Goal: Find specific page/section: Find specific page/section

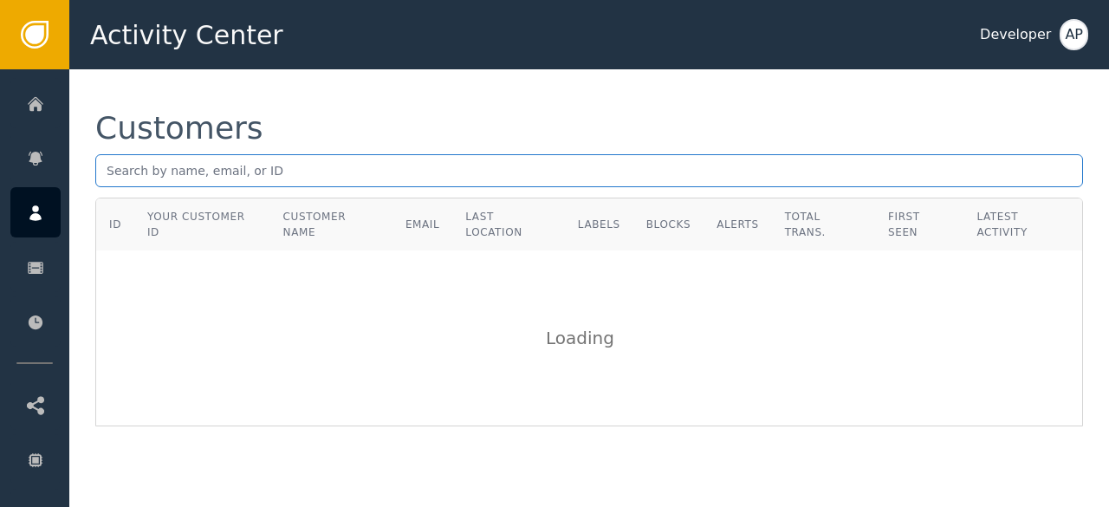
click at [105, 164] on input "text" at bounding box center [589, 170] width 988 height 33
paste input "[EMAIL_ADDRESS][DOMAIN_NAME]"
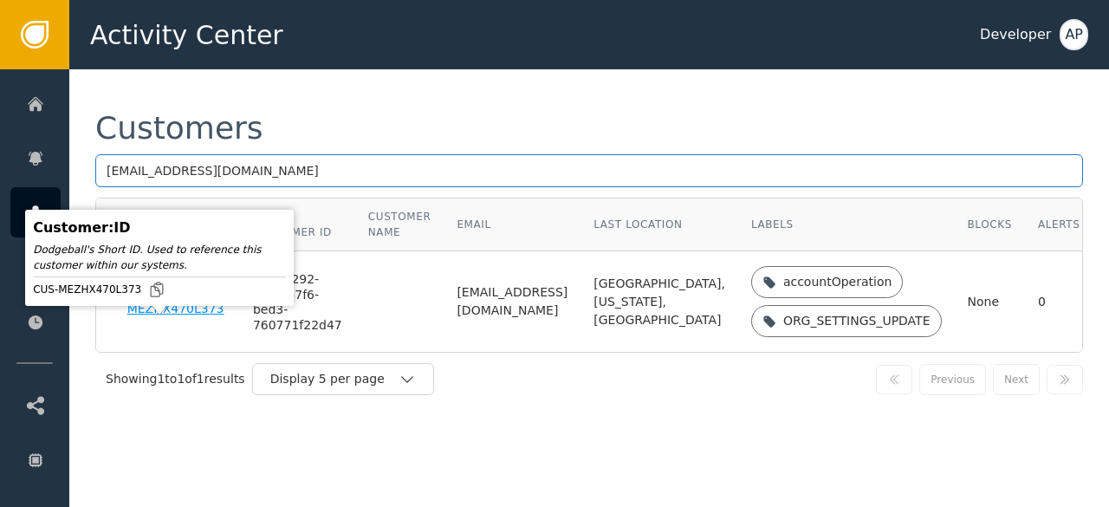
type input "[EMAIL_ADDRESS][DOMAIN_NAME]"
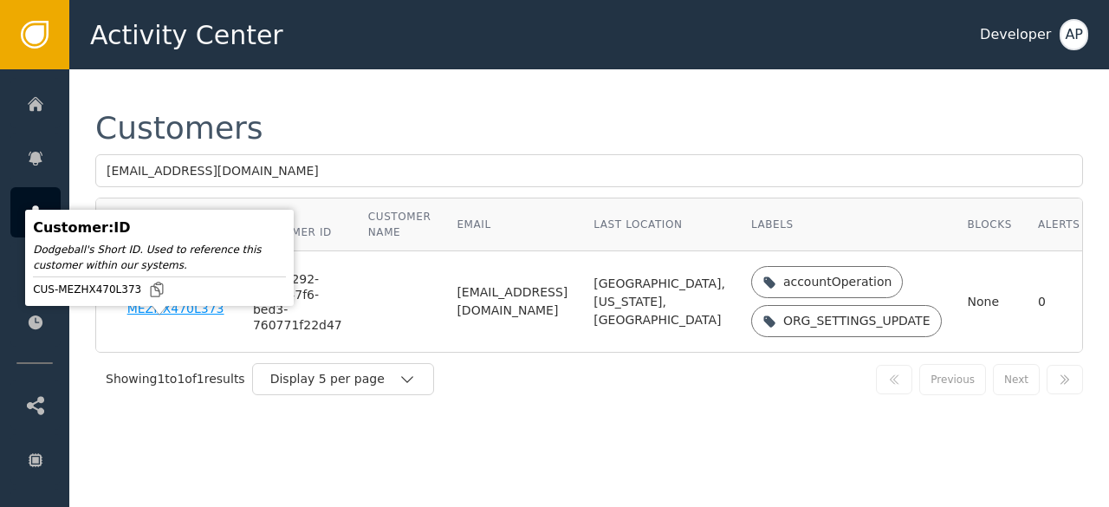
click at [142, 317] on div "CUS-MEZHX470L373" at bounding box center [177, 302] width 100 height 30
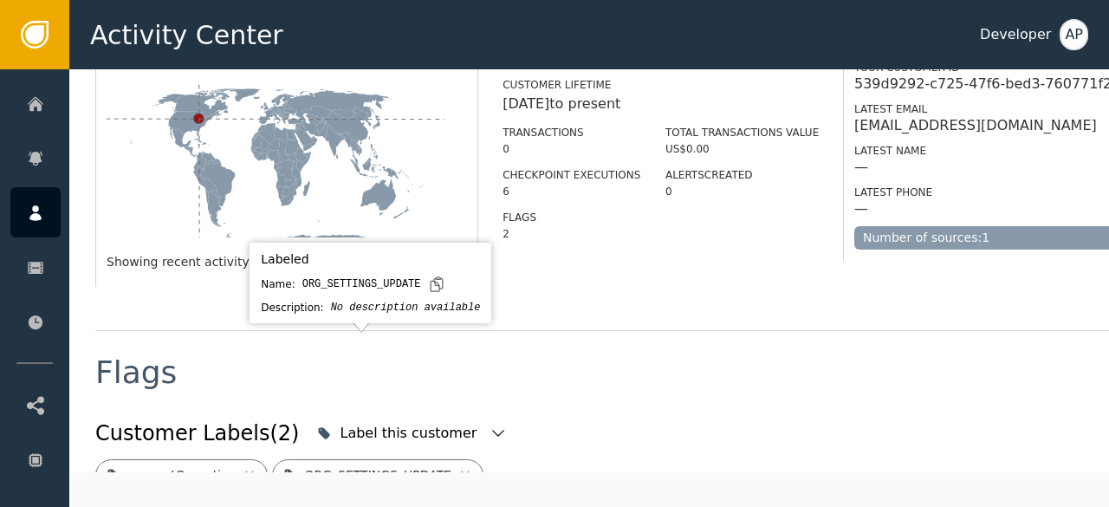
scroll to position [519, 0]
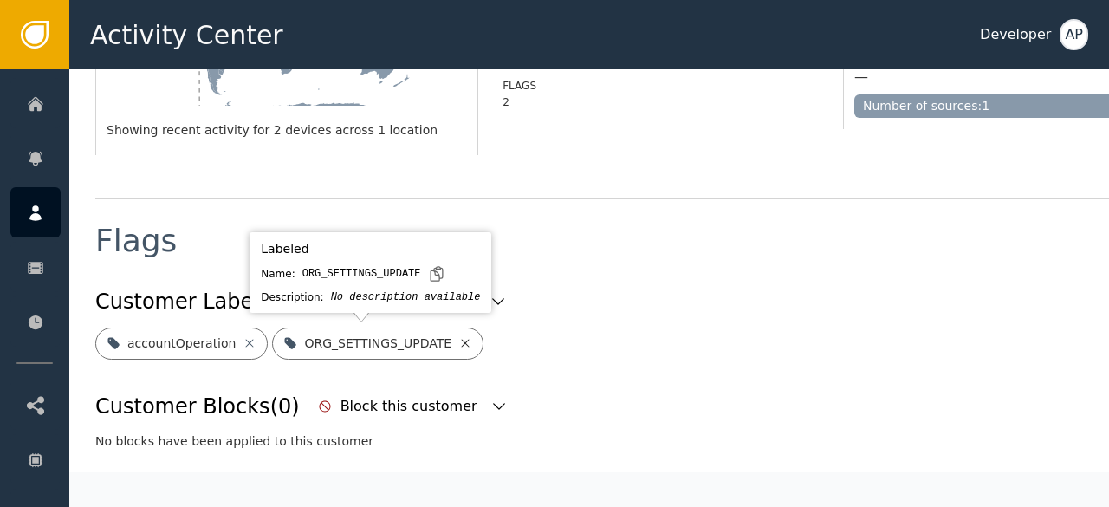
click at [458, 344] on icon at bounding box center [465, 343] width 14 height 14
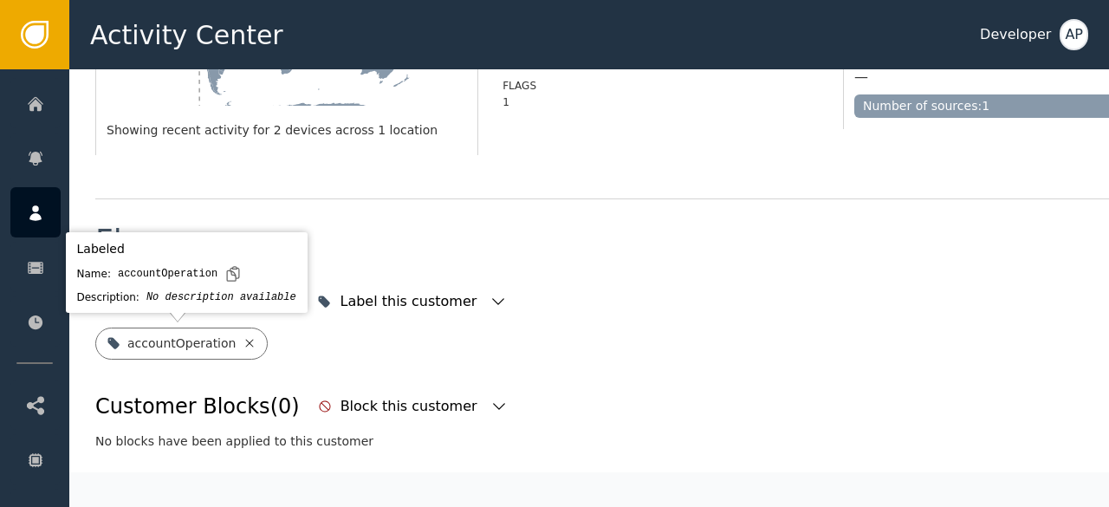
click at [243, 340] on icon at bounding box center [250, 343] width 14 height 14
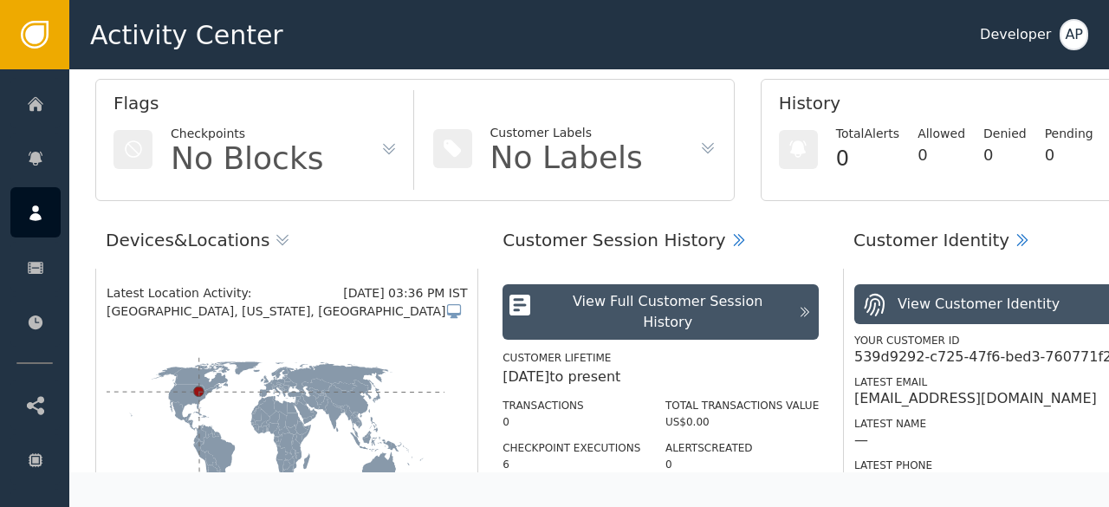
scroll to position [0, 0]
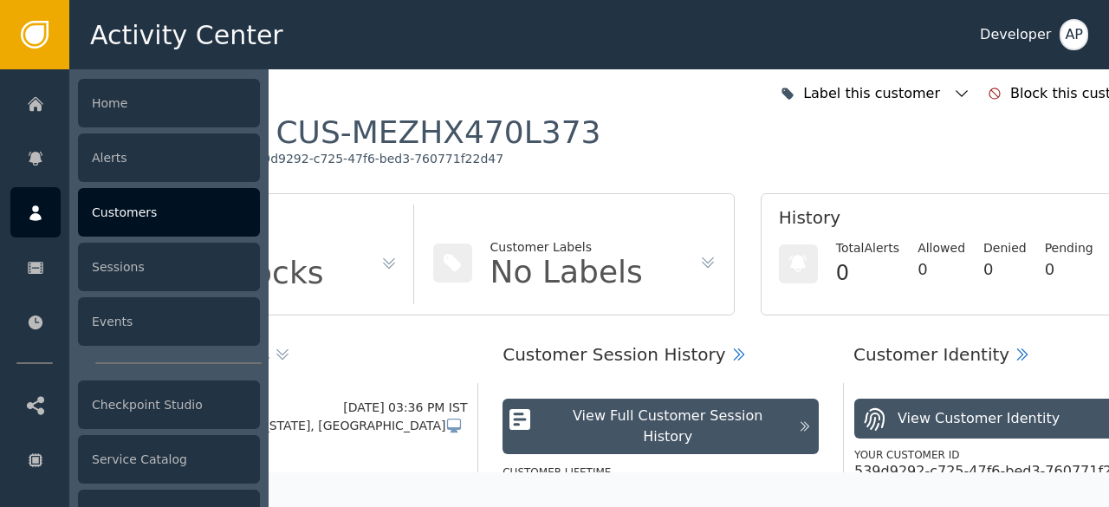
click at [130, 223] on div "Customers" at bounding box center [169, 212] width 182 height 49
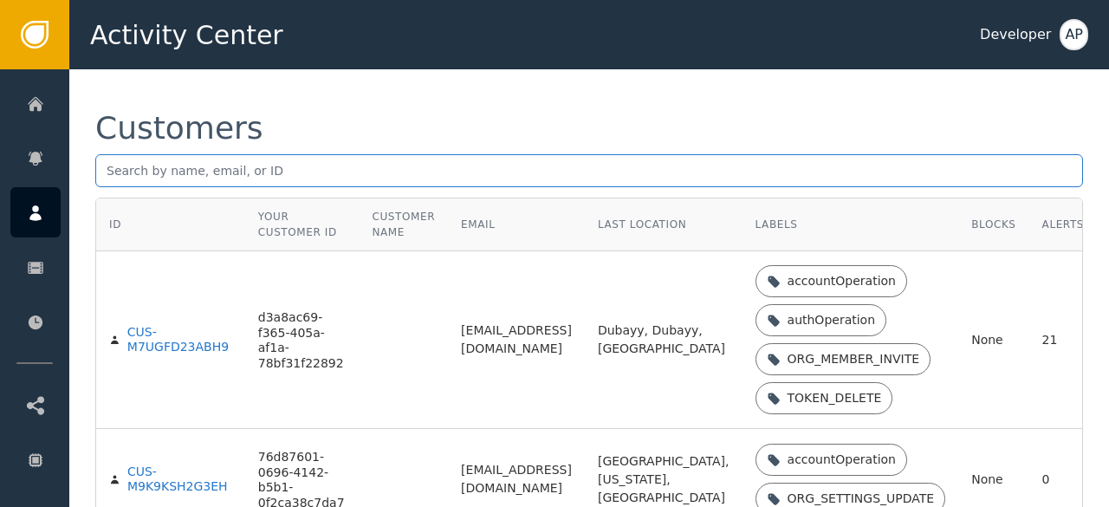
click at [107, 167] on input "text" at bounding box center [589, 170] width 988 height 33
paste input "[PERSON_NAME][EMAIL_ADDRESS][PERSON_NAME][DOMAIN_NAME]"
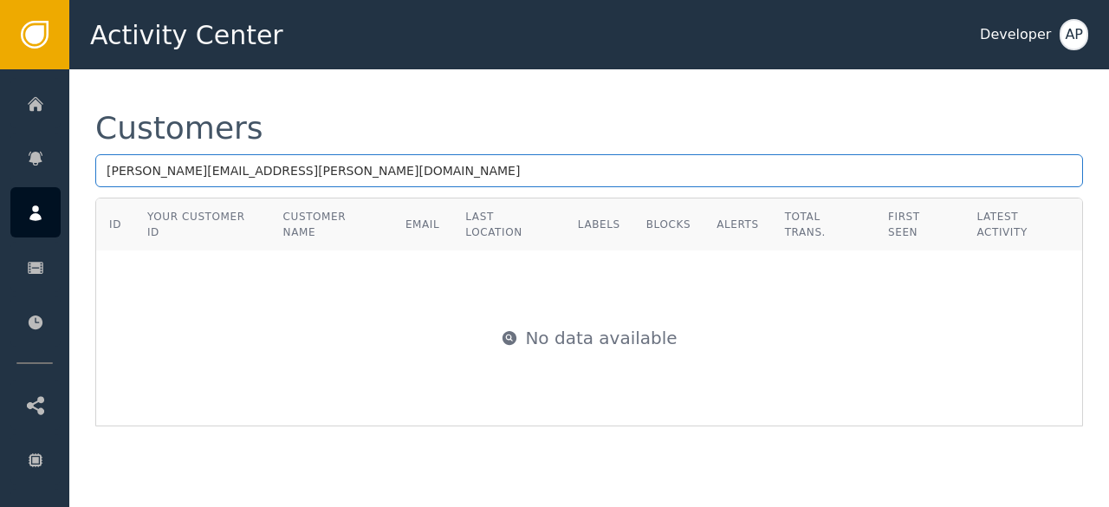
click at [238, 181] on input "[PERSON_NAME][EMAIL_ADDRESS][PERSON_NAME][DOMAIN_NAME]" at bounding box center [589, 170] width 988 height 33
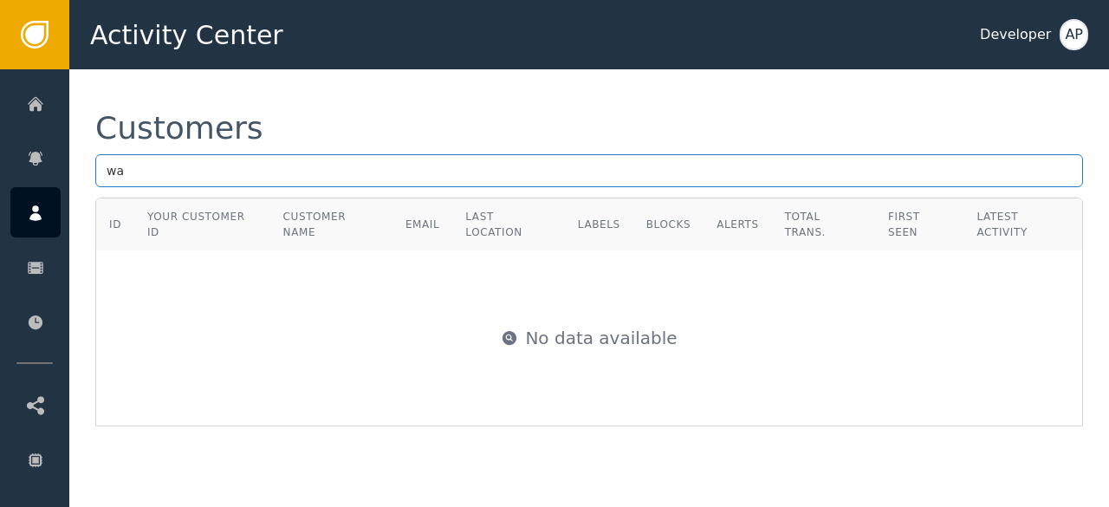
type input "w"
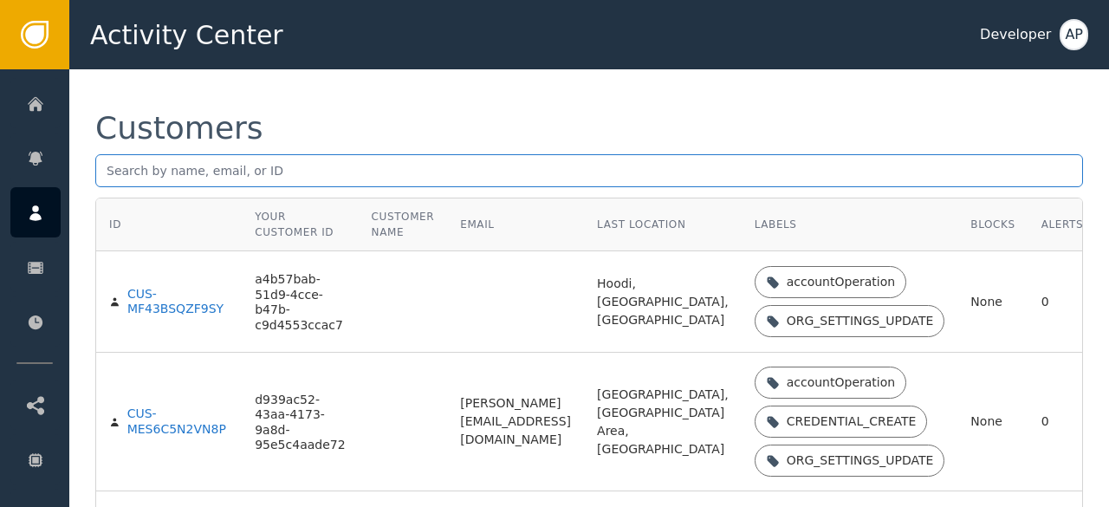
paste input "[EMAIL_ADDRESS][DOMAIN_NAME]"
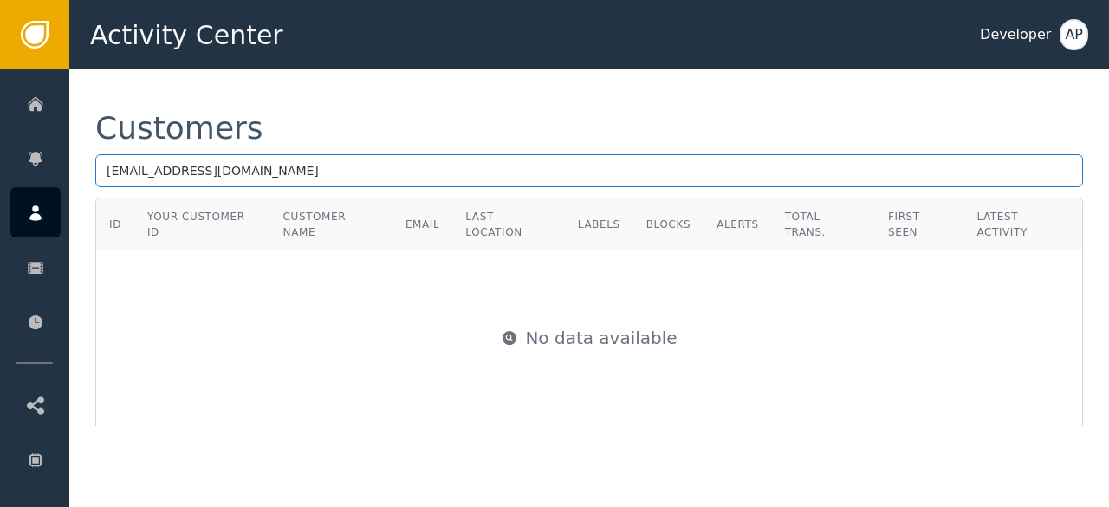
click at [262, 172] on input "[EMAIL_ADDRESS][DOMAIN_NAME]" at bounding box center [589, 170] width 988 height 33
type input "a"
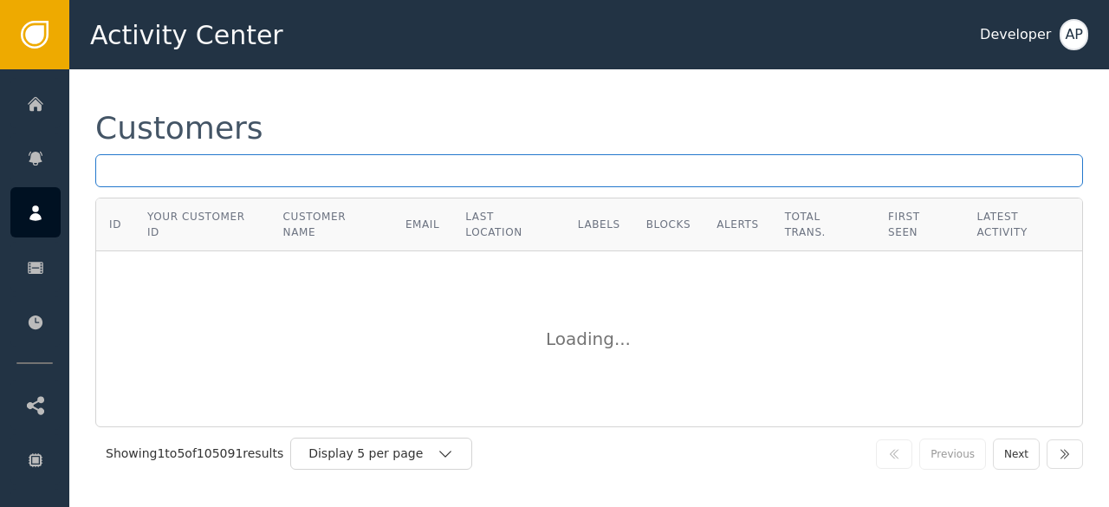
paste input "[PERSON_NAME][EMAIL_ADDRESS][PERSON_NAME][DOMAIN_NAME]"
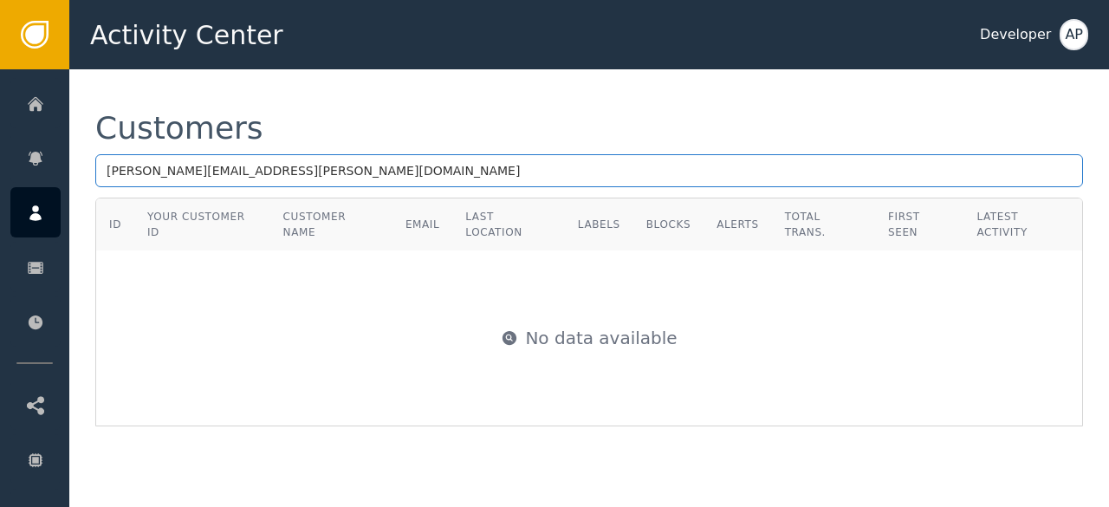
type input "[PERSON_NAME][EMAIL_ADDRESS][PERSON_NAME][DOMAIN_NAME]"
